Goal: Check status: Check status

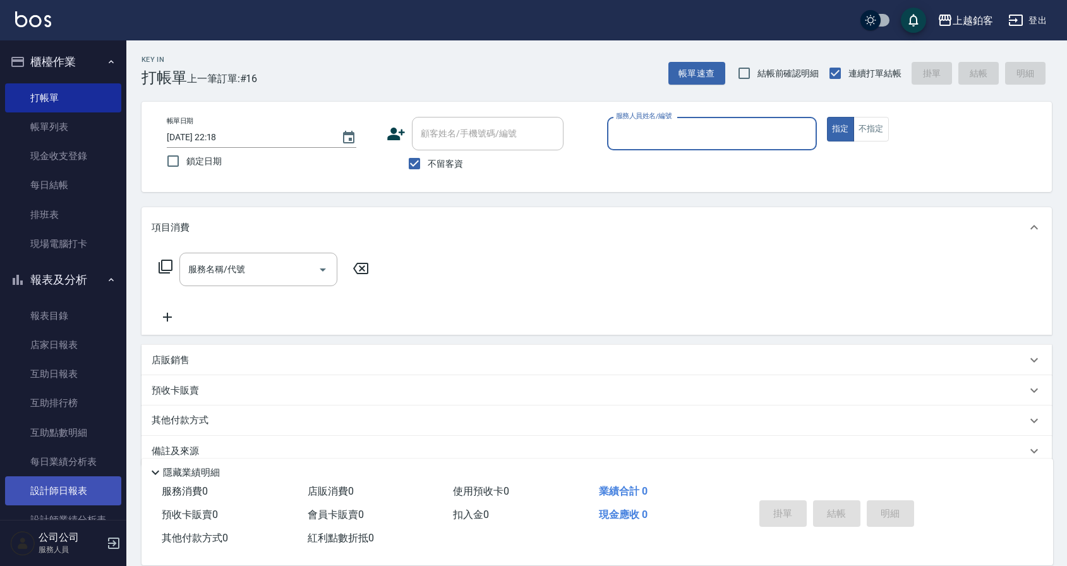
click at [77, 484] on link "設計師日報表" at bounding box center [63, 490] width 116 height 29
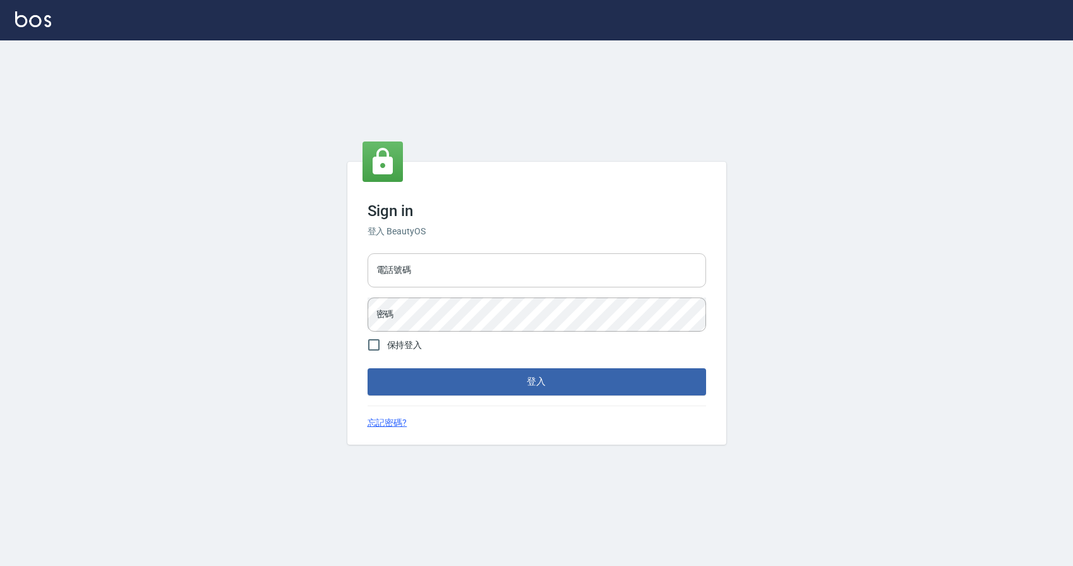
click at [496, 270] on input "電話號碼" at bounding box center [537, 270] width 338 height 34
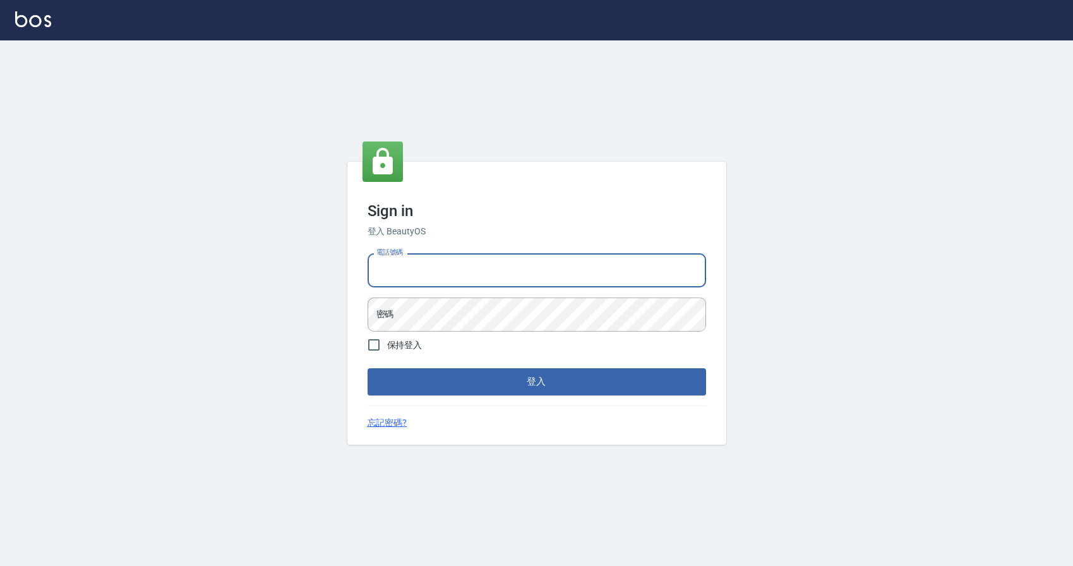
type input "0424526080"
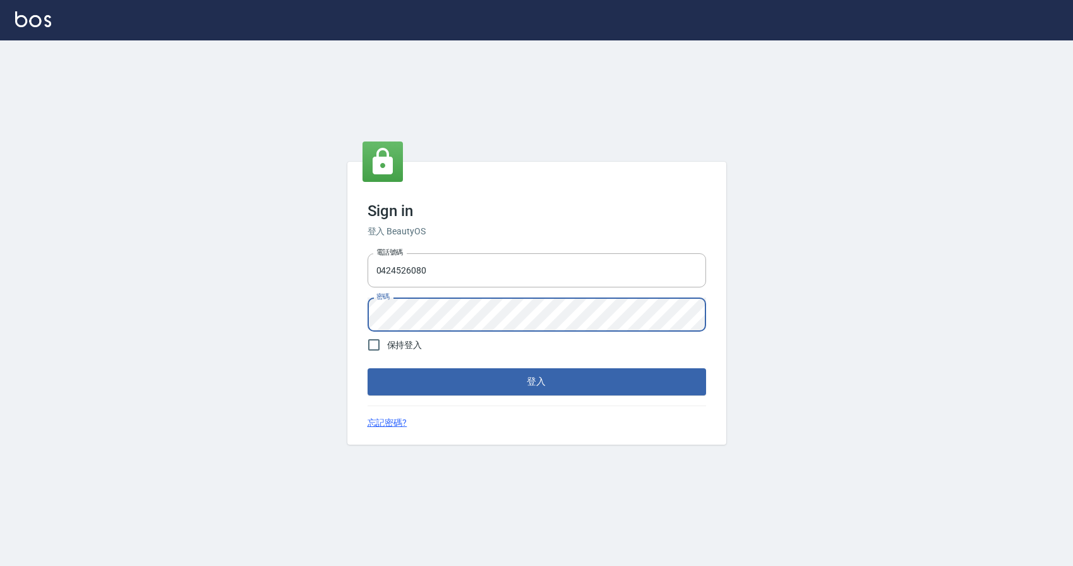
click at [368, 368] on button "登入" at bounding box center [537, 381] width 338 height 27
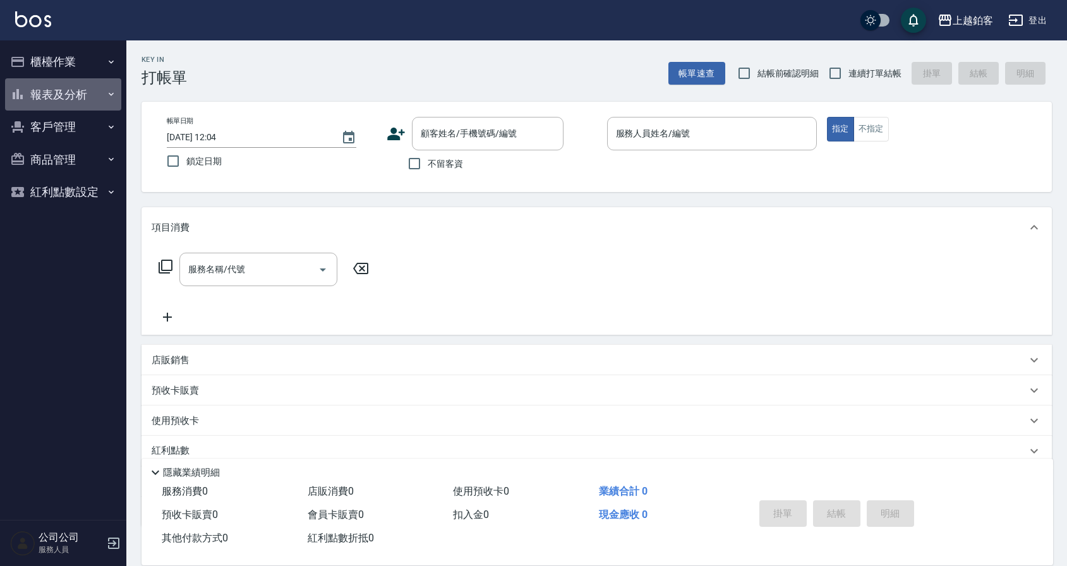
click at [95, 103] on button "報表及分析" at bounding box center [63, 94] width 116 height 33
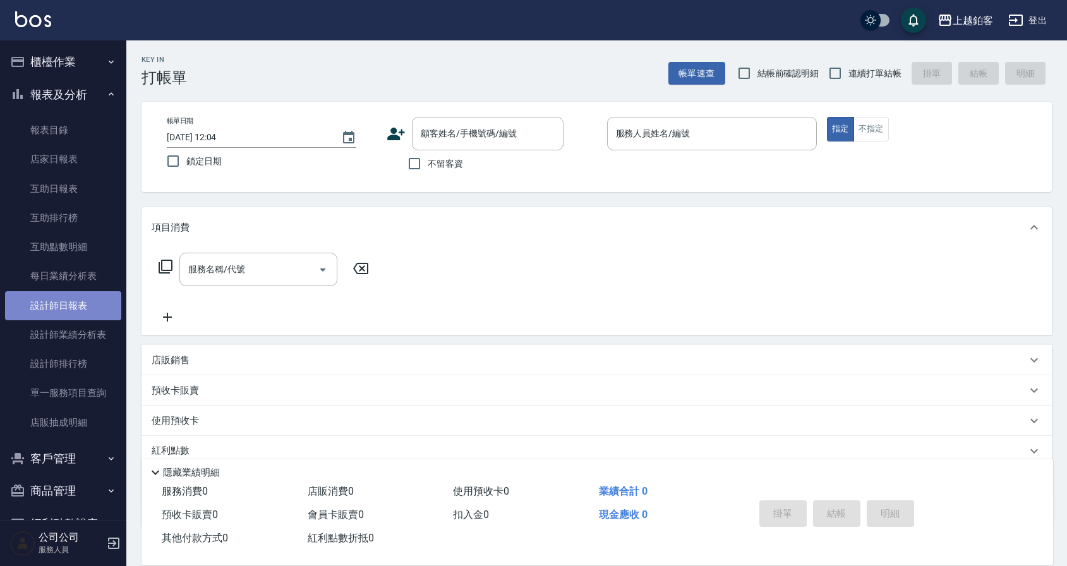
click at [67, 308] on link "設計師日報表" at bounding box center [63, 305] width 116 height 29
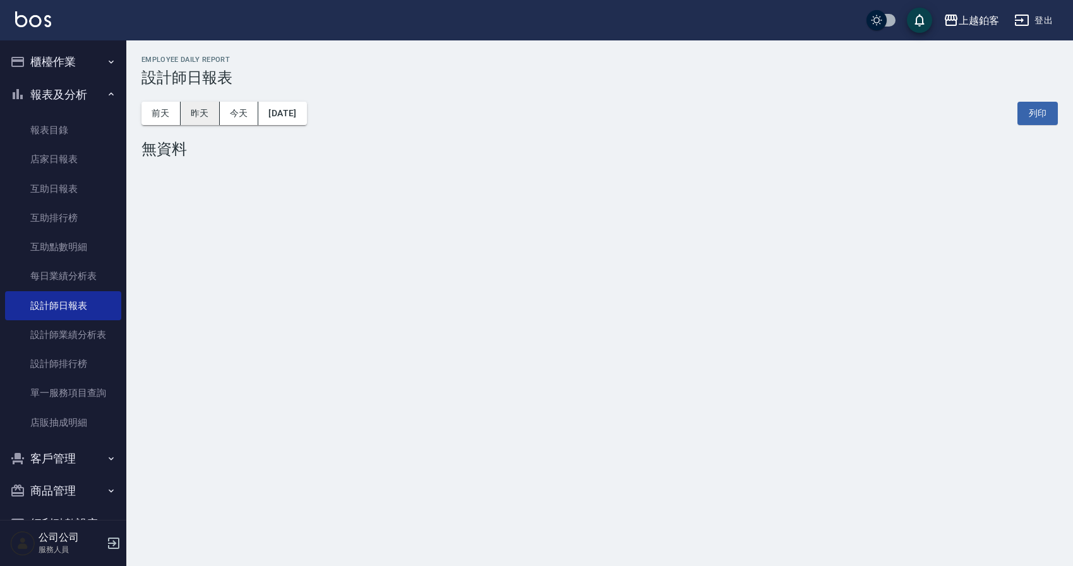
click at [192, 114] on button "昨天" at bounding box center [200, 113] width 39 height 23
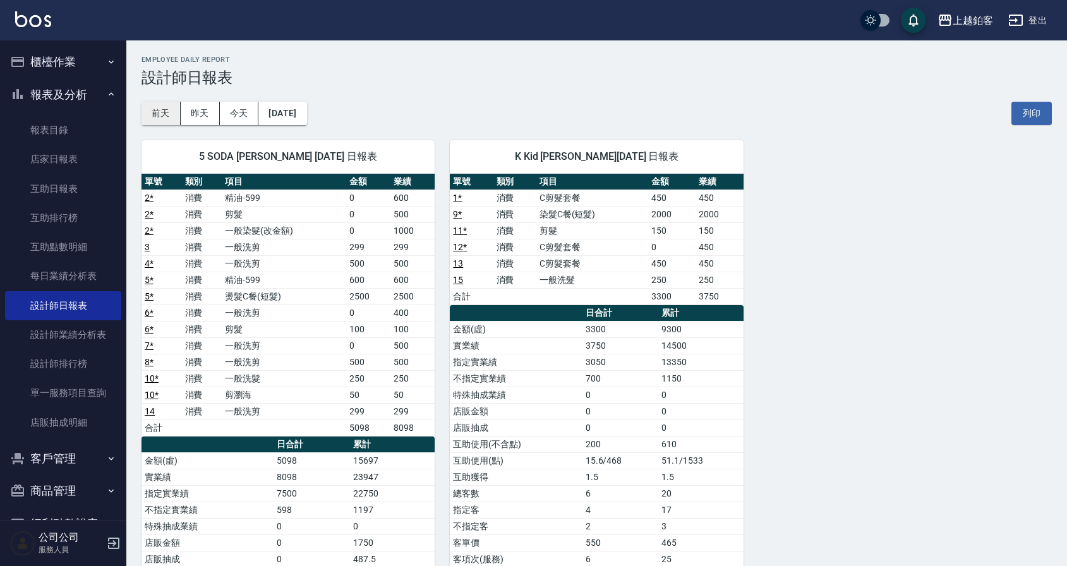
click at [157, 115] on button "前天" at bounding box center [160, 113] width 39 height 23
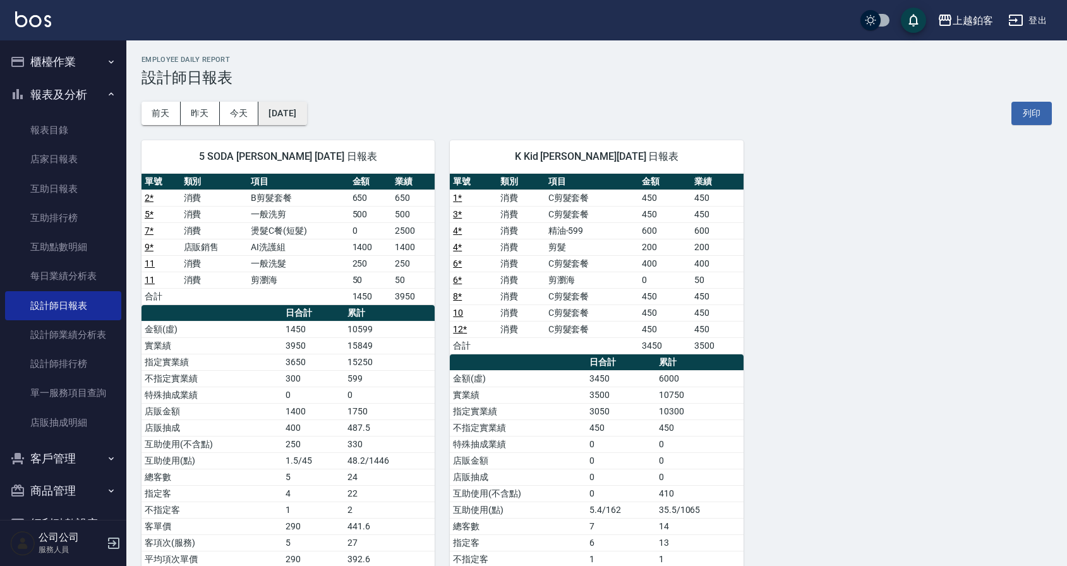
click at [286, 114] on button "[DATE]" at bounding box center [282, 113] width 48 height 23
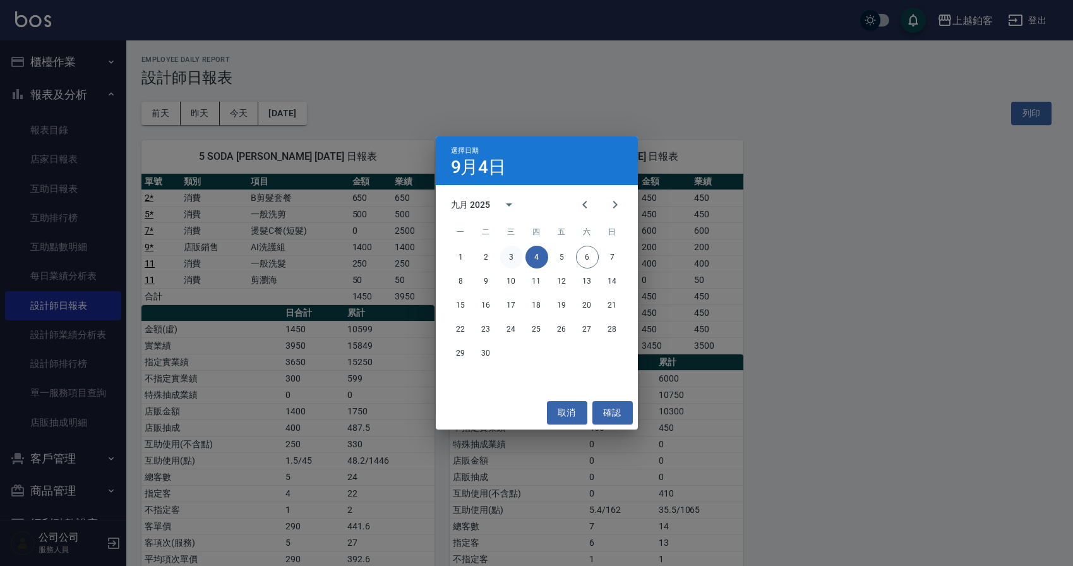
click at [519, 260] on button "3" at bounding box center [511, 257] width 23 height 23
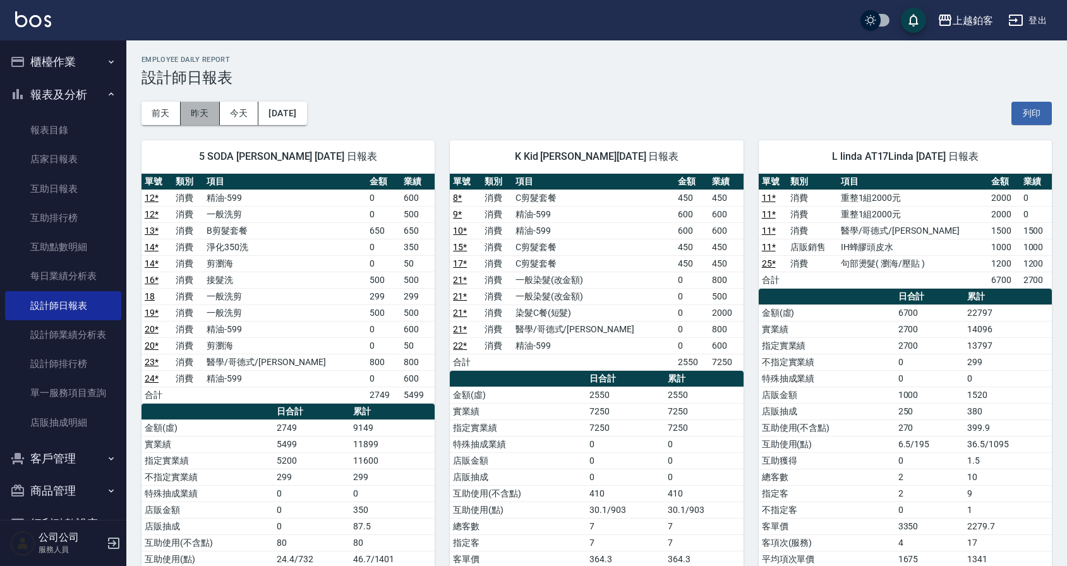
click at [197, 114] on button "昨天" at bounding box center [200, 113] width 39 height 23
